Goal: Information Seeking & Learning: Check status

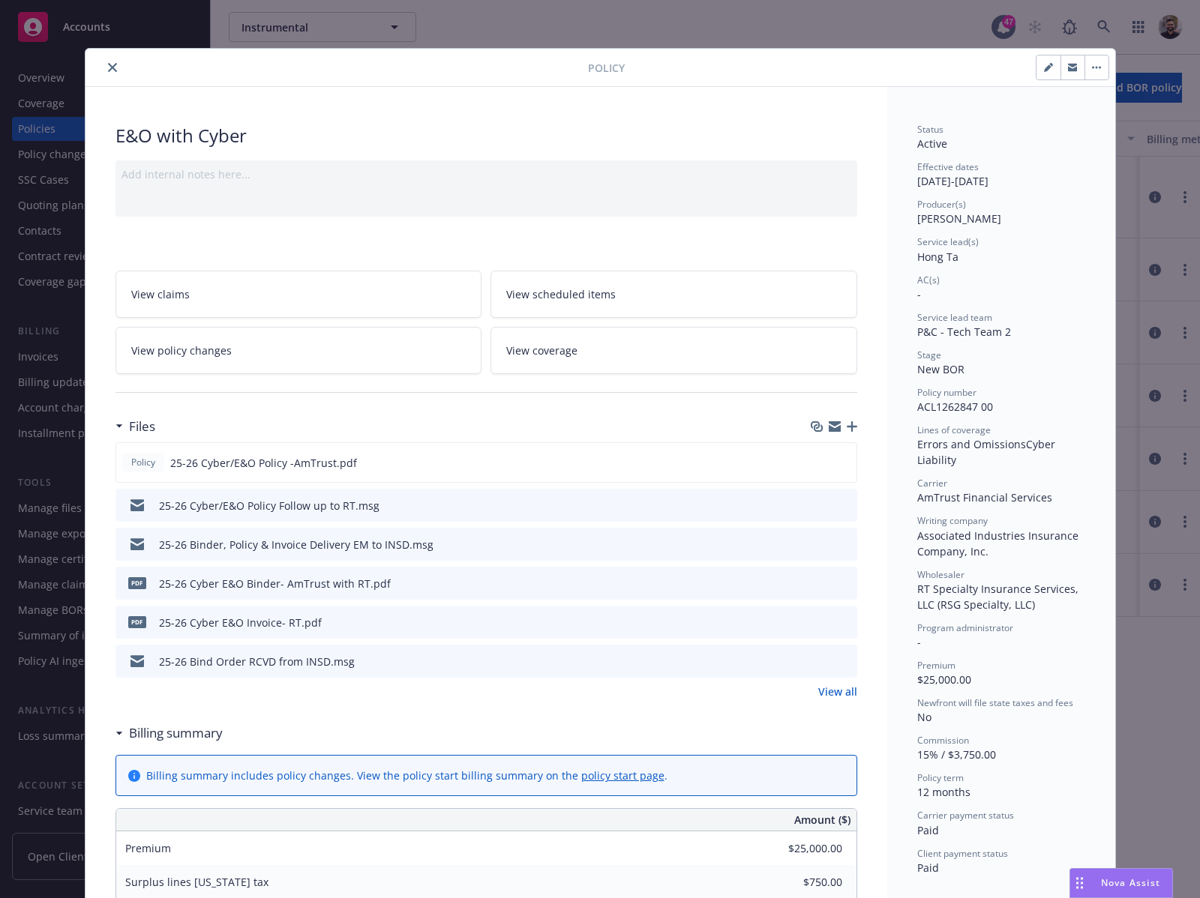
click at [103, 73] on button "close" at bounding box center [112, 67] width 18 height 18
